Goal: Download file/media

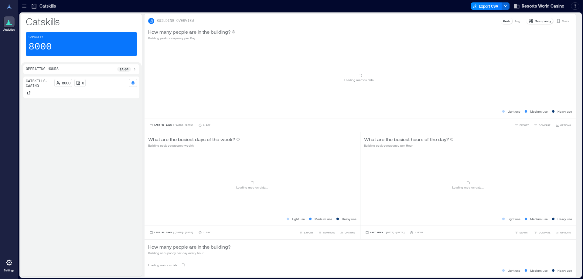
click at [474, 10] on div "Export CSV Resorts World Casino Resources API Documentation Help Center Contact…" at bounding box center [526, 6] width 111 height 10
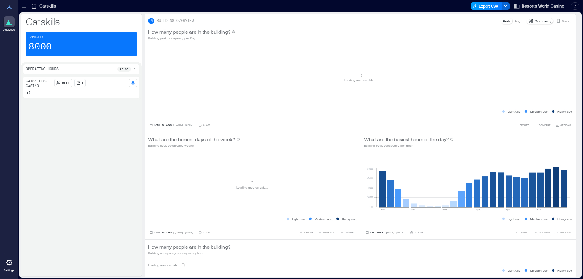
click at [477, 9] on button "Export CSV" at bounding box center [486, 5] width 31 height 7
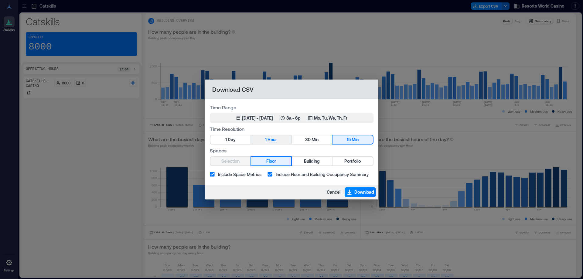
click at [273, 144] on button "1 Hour" at bounding box center [271, 139] width 40 height 9
click at [346, 163] on span "Portfolio" at bounding box center [352, 162] width 16 height 8
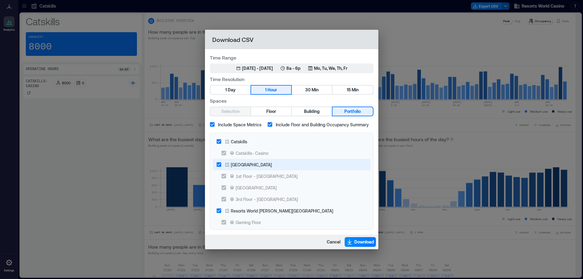
click at [253, 166] on div "[GEOGRAPHIC_DATA]" at bounding box center [251, 165] width 41 height 6
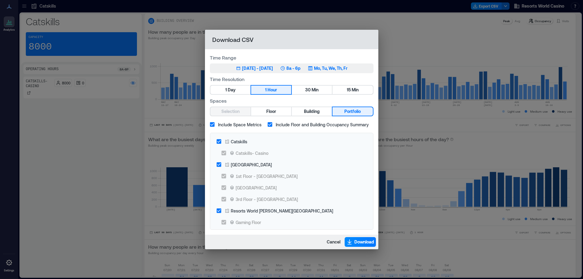
click at [246, 212] on div "Resorts World [PERSON_NAME][GEOGRAPHIC_DATA]" at bounding box center [282, 211] width 102 height 6
click at [285, 70] on icon "button" at bounding box center [282, 68] width 5 height 5
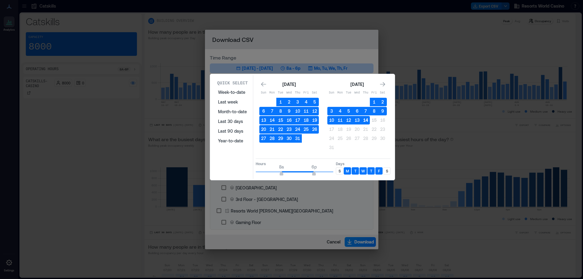
click at [364, 120] on button "14" at bounding box center [365, 120] width 9 height 9
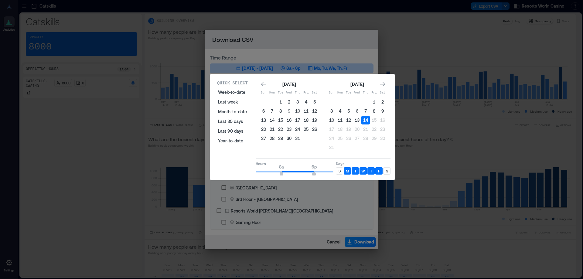
click at [340, 171] on p "S" at bounding box center [340, 171] width 2 height 5
click at [388, 171] on div "S" at bounding box center [386, 170] width 7 height 7
type input "*"
click at [227, 175] on div "Quick Select Week-to-date Last week Month-to-date Last 30 days Last 90 days Yea…" at bounding box center [302, 127] width 181 height 104
type input "*"
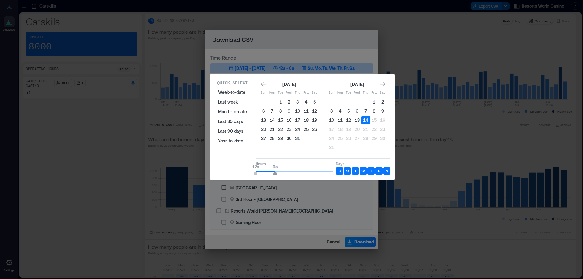
drag, startPoint x: 308, startPoint y: 172, endPoint x: 276, endPoint y: 173, distance: 32.2
click at [276, 173] on span "12a 6a" at bounding box center [295, 171] width 78 height 9
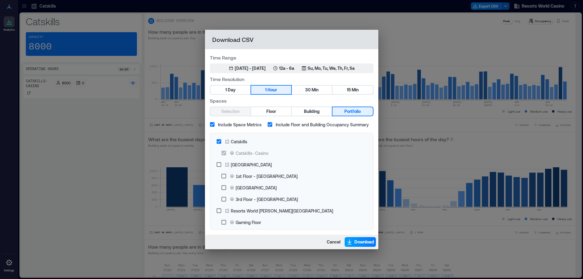
click at [356, 241] on span "Download" at bounding box center [364, 242] width 20 height 6
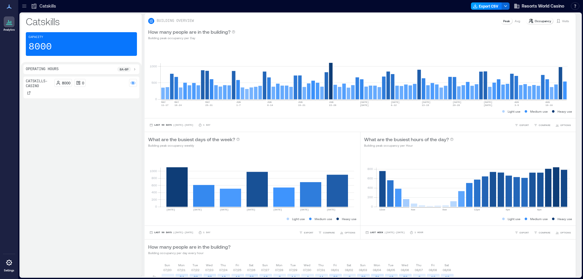
click at [480, 7] on button "Export CSV" at bounding box center [486, 5] width 31 height 7
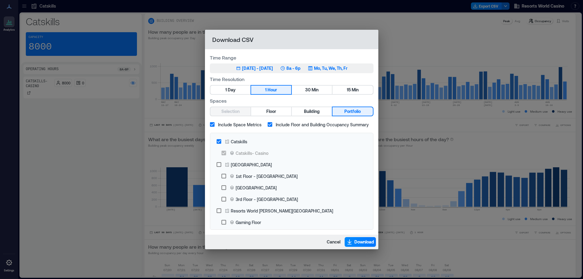
click at [285, 66] on icon "button" at bounding box center [282, 68] width 5 height 5
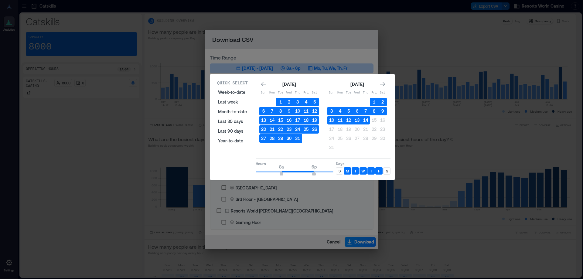
click at [367, 121] on button "14" at bounding box center [365, 120] width 9 height 9
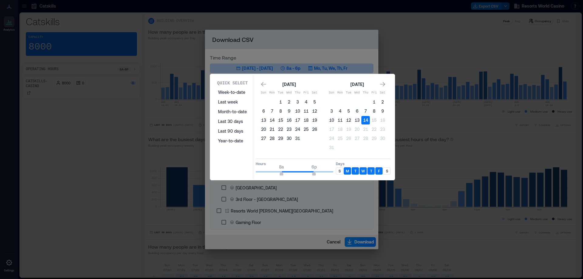
click at [339, 169] on p "S" at bounding box center [340, 171] width 2 height 5
click at [383, 170] on div "S" at bounding box center [386, 170] width 7 height 7
type input "**"
click at [349, 176] on div "Hours 8a 12a Days S M T W T F S" at bounding box center [323, 168] width 135 height 18
type input "*"
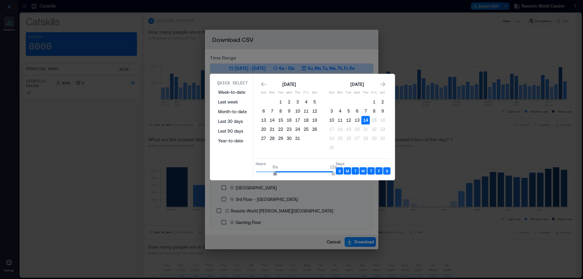
drag, startPoint x: 282, startPoint y: 173, endPoint x: 274, endPoint y: 174, distance: 8.0
click at [274, 174] on span "6a" at bounding box center [275, 174] width 4 height 2
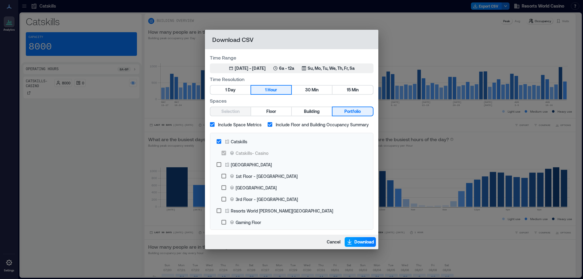
click at [355, 242] on span "Download" at bounding box center [364, 242] width 20 height 6
